Goal: Task Accomplishment & Management: Use online tool/utility

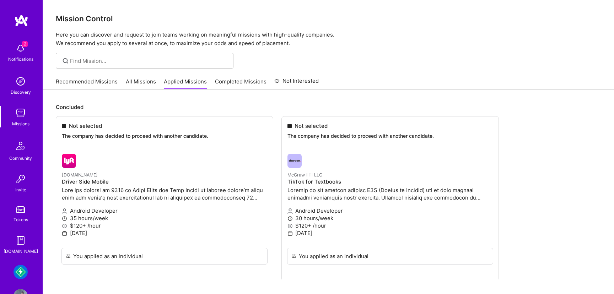
scroll to position [31, 0]
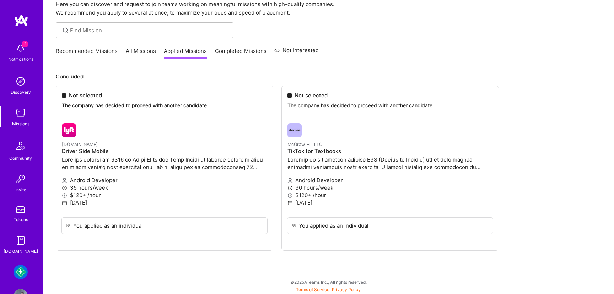
click at [29, 120] on div "Missions" at bounding box center [20, 123] width 17 height 7
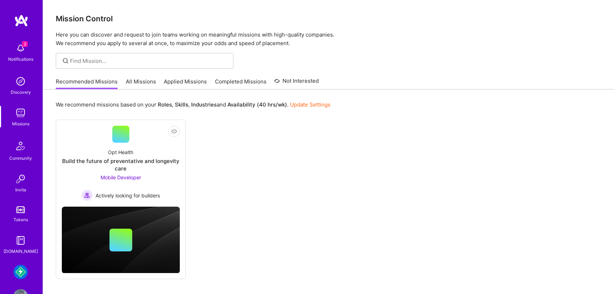
click at [21, 268] on img at bounding box center [21, 272] width 14 height 14
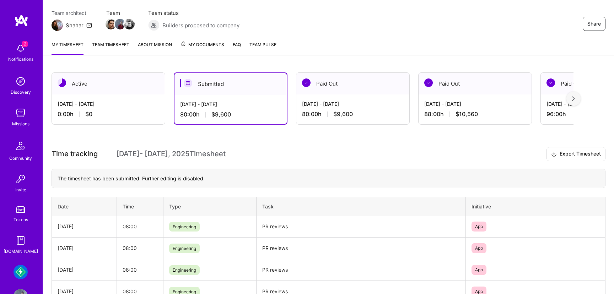
scroll to position [2, 0]
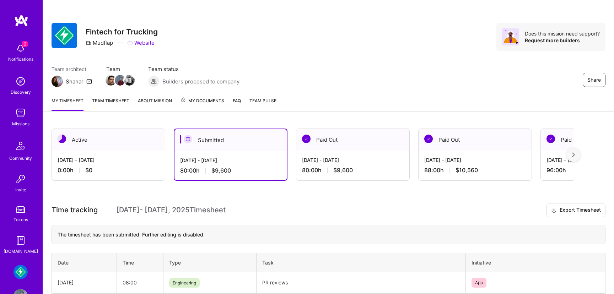
click at [92, 152] on div "[DATE] - [DATE] 0:00 h $0" at bounding box center [108, 165] width 113 height 29
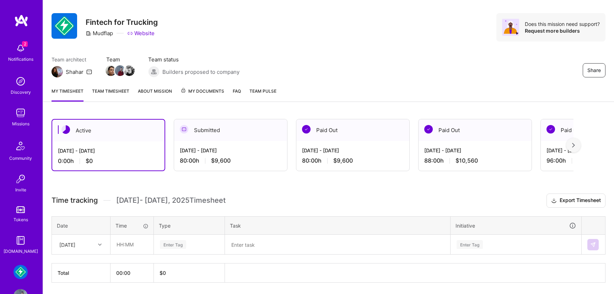
scroll to position [11, 0]
click at [25, 23] on img at bounding box center [21, 20] width 14 height 13
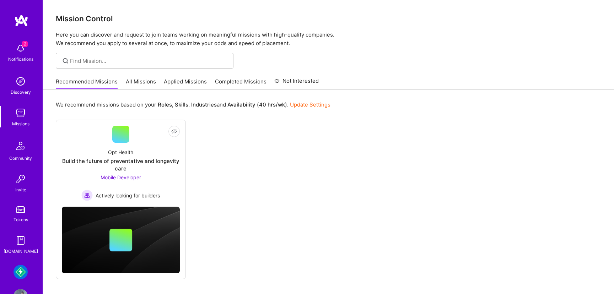
scroll to position [23, 0]
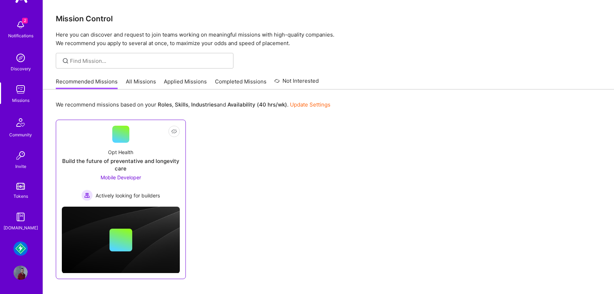
click at [126, 173] on div "Opt Health Build the future of preventative and longevity care Mobile Developer…" at bounding box center [121, 172] width 118 height 58
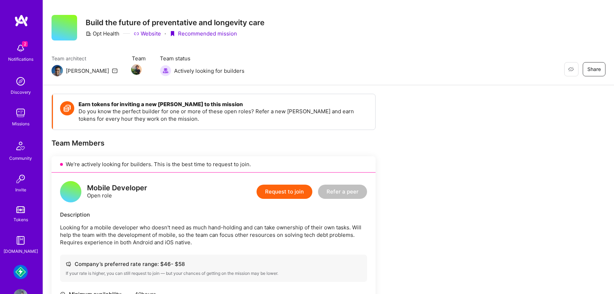
scroll to position [11, 0]
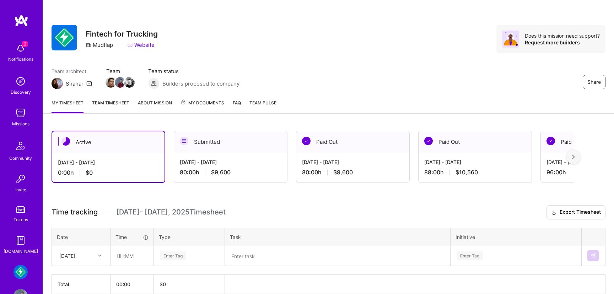
click at [18, 24] on img at bounding box center [21, 20] width 14 height 13
